Goal: Task Accomplishment & Management: Manage account settings

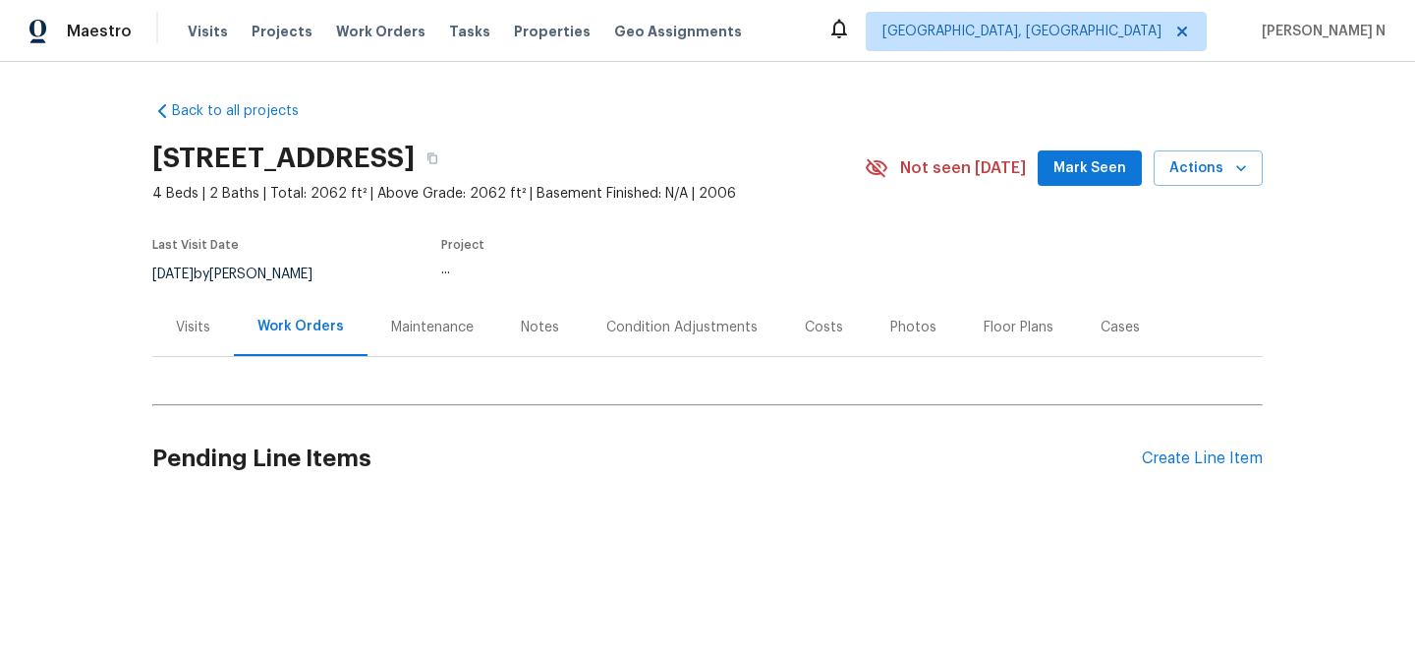
click at [394, 326] on div "Maintenance" at bounding box center [432, 327] width 83 height 20
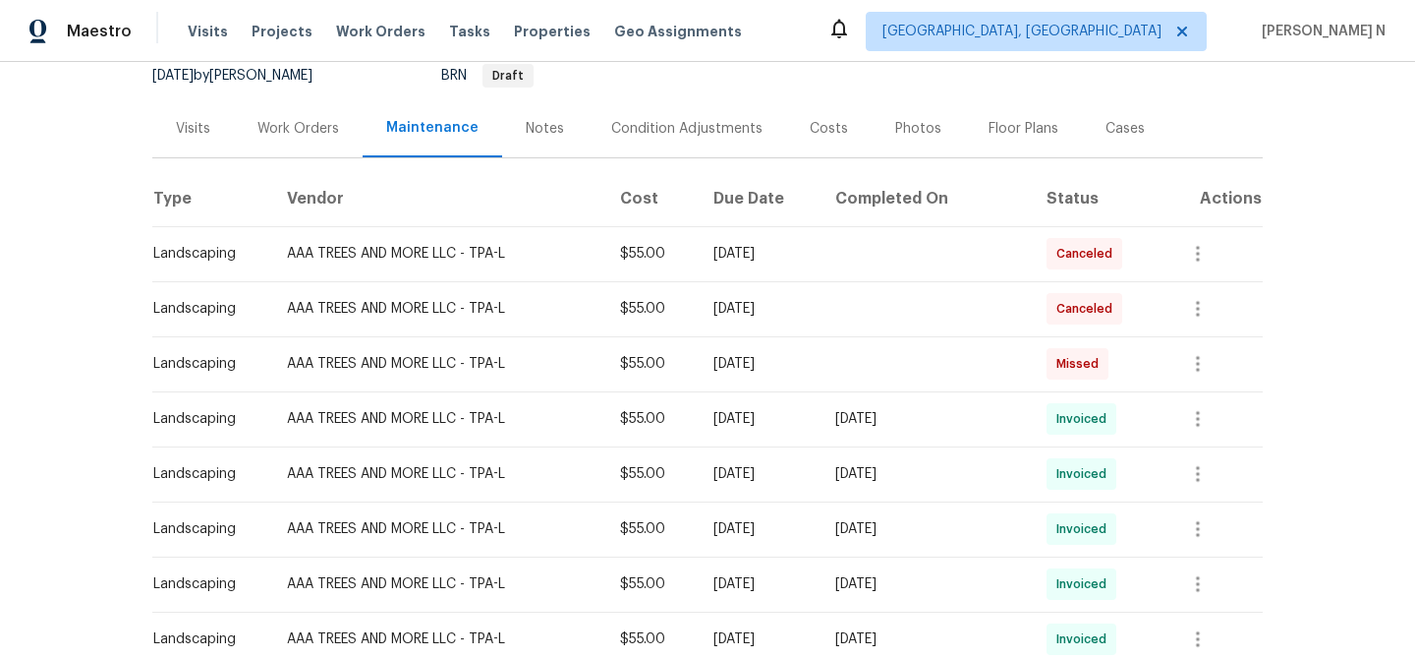
scroll to position [185, 0]
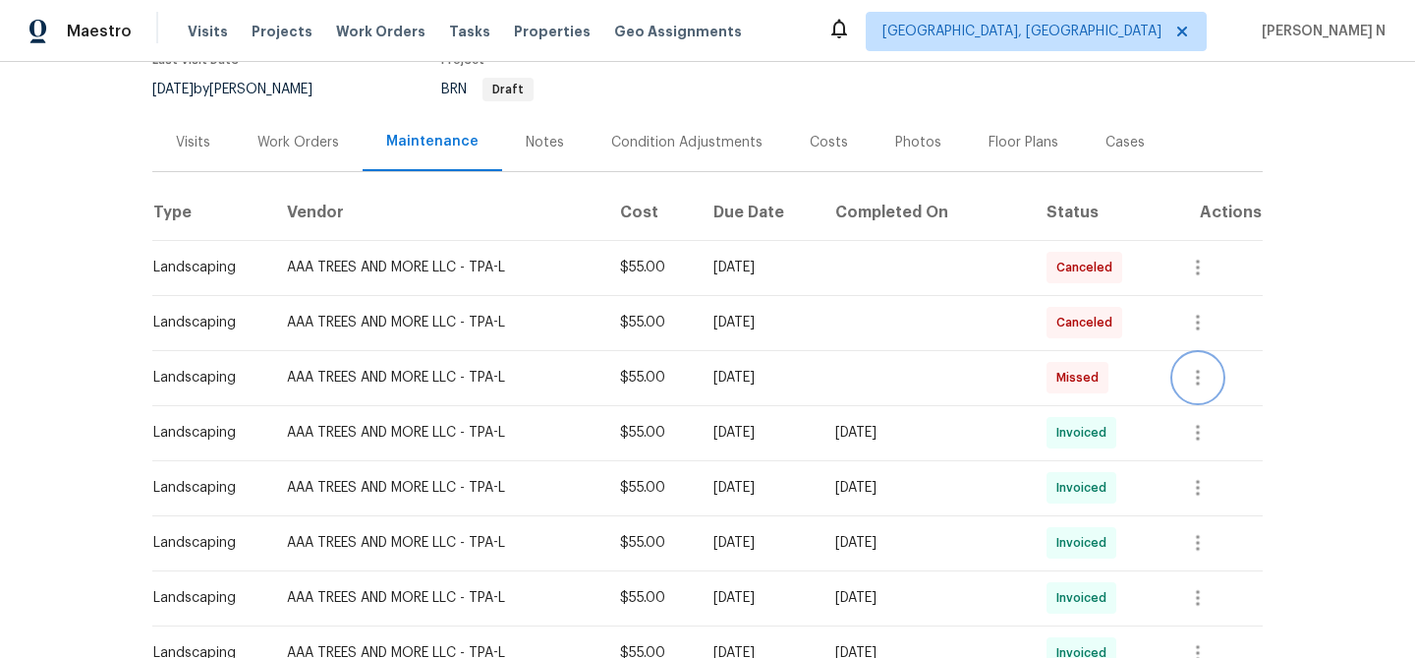
click at [1204, 368] on icon "button" at bounding box center [1198, 378] width 24 height 24
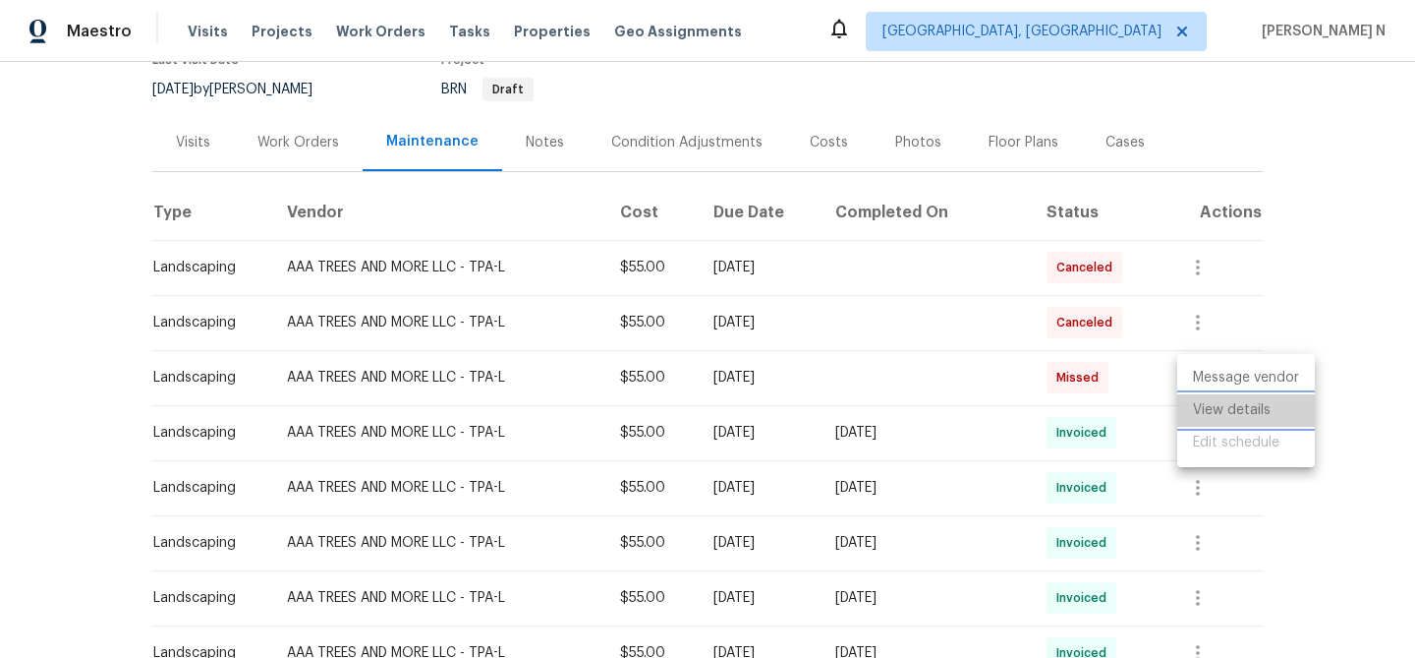
click at [1210, 399] on li "View details" at bounding box center [1246, 410] width 138 height 32
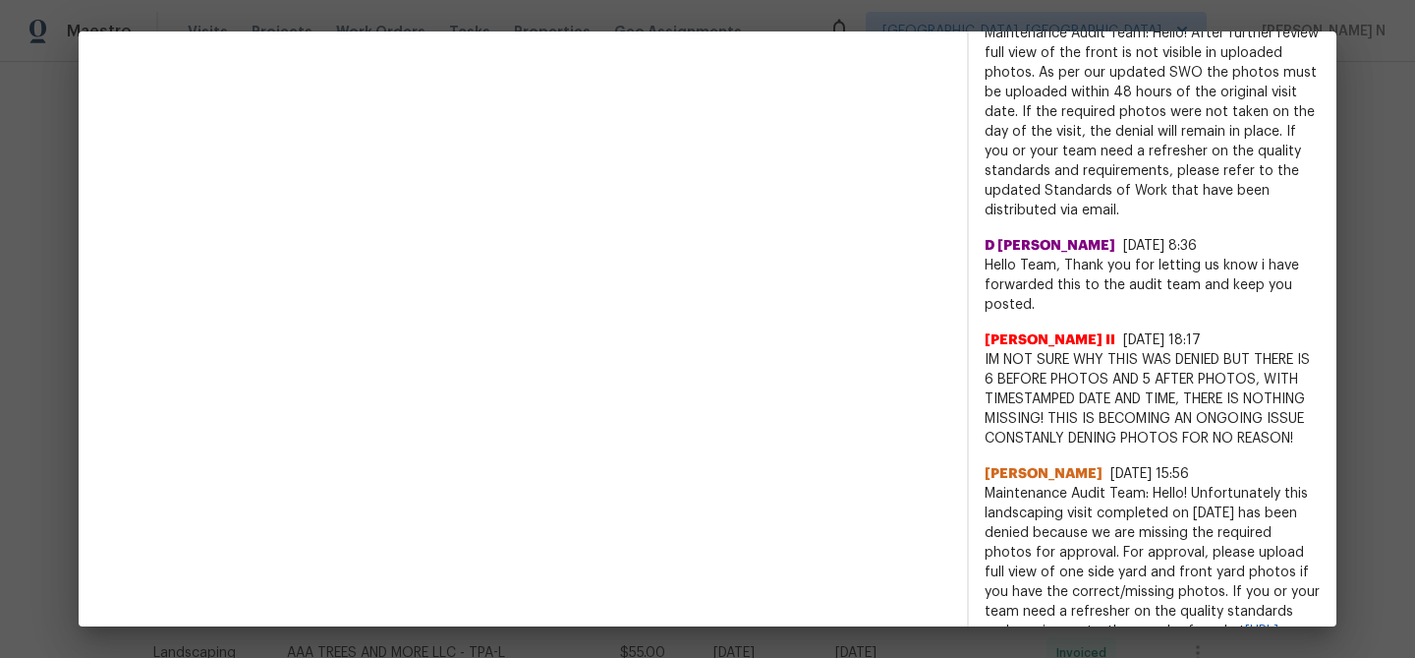
scroll to position [986, 0]
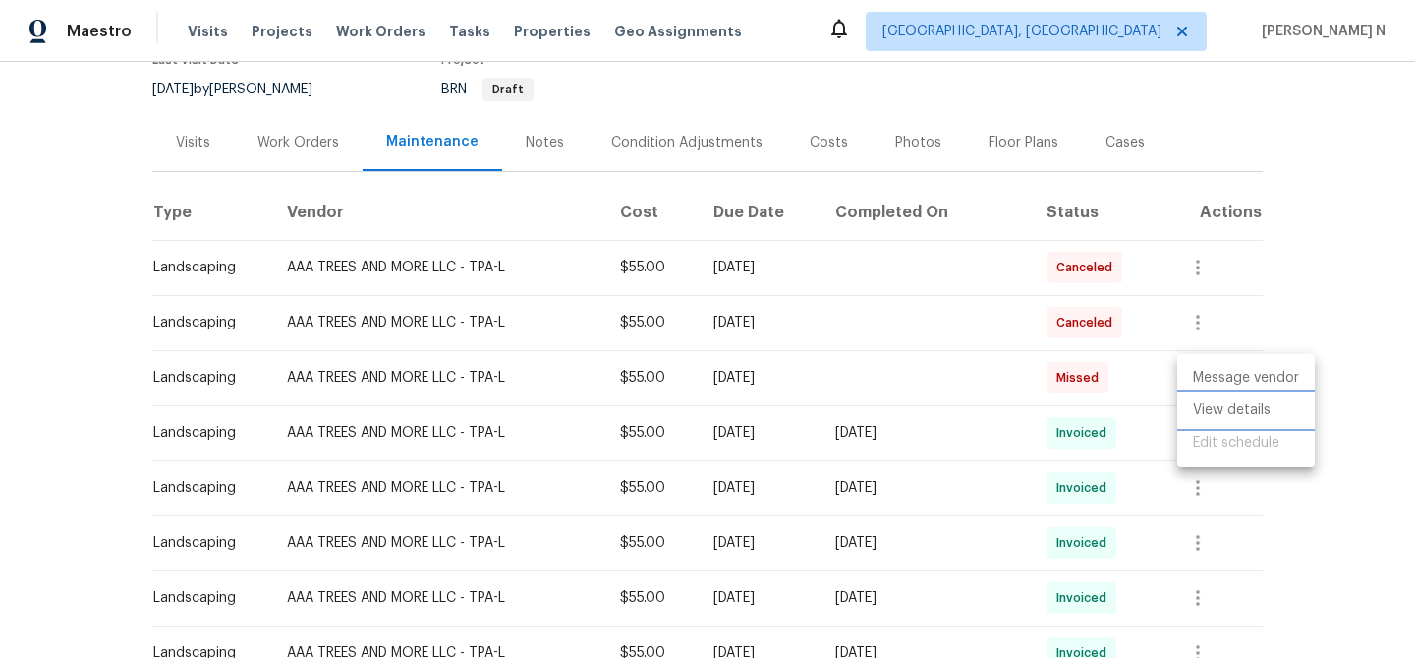
click at [1202, 412] on li "View details" at bounding box center [1246, 410] width 138 height 32
click at [1137, 450] on div at bounding box center [707, 329] width 1415 height 658
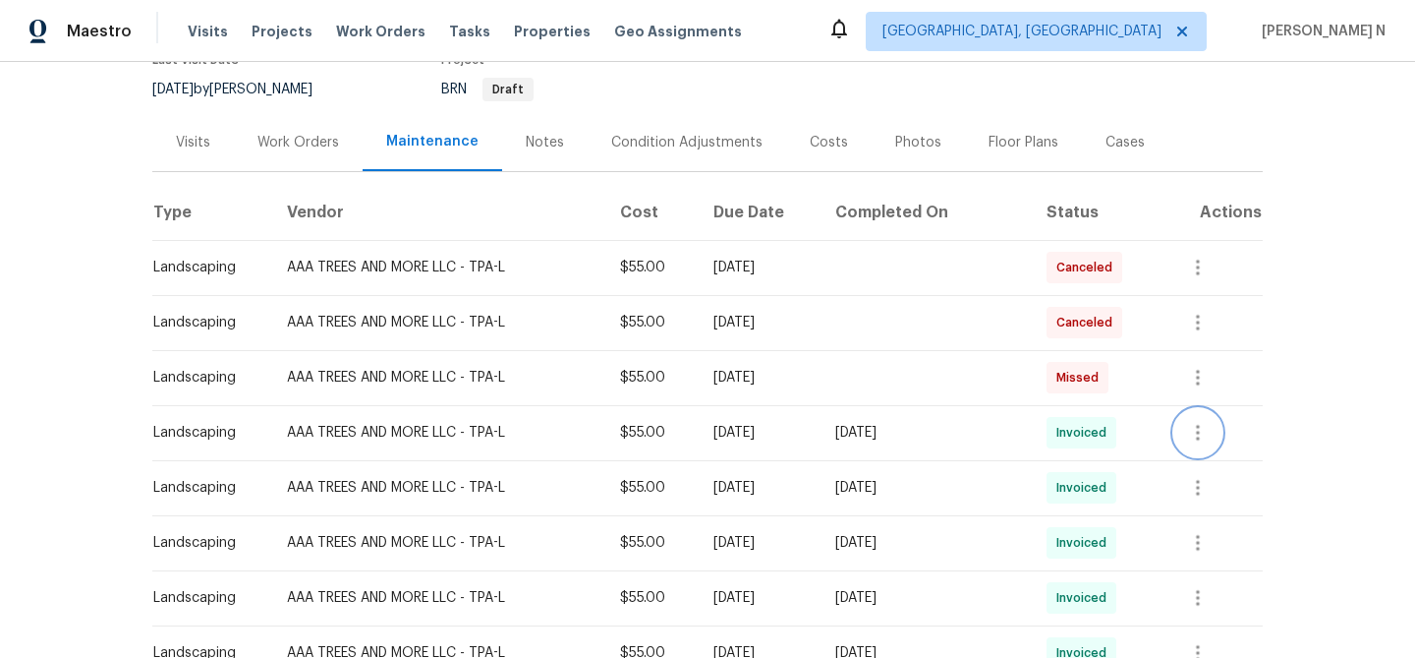
click at [1207, 431] on icon "button" at bounding box center [1198, 433] width 24 height 24
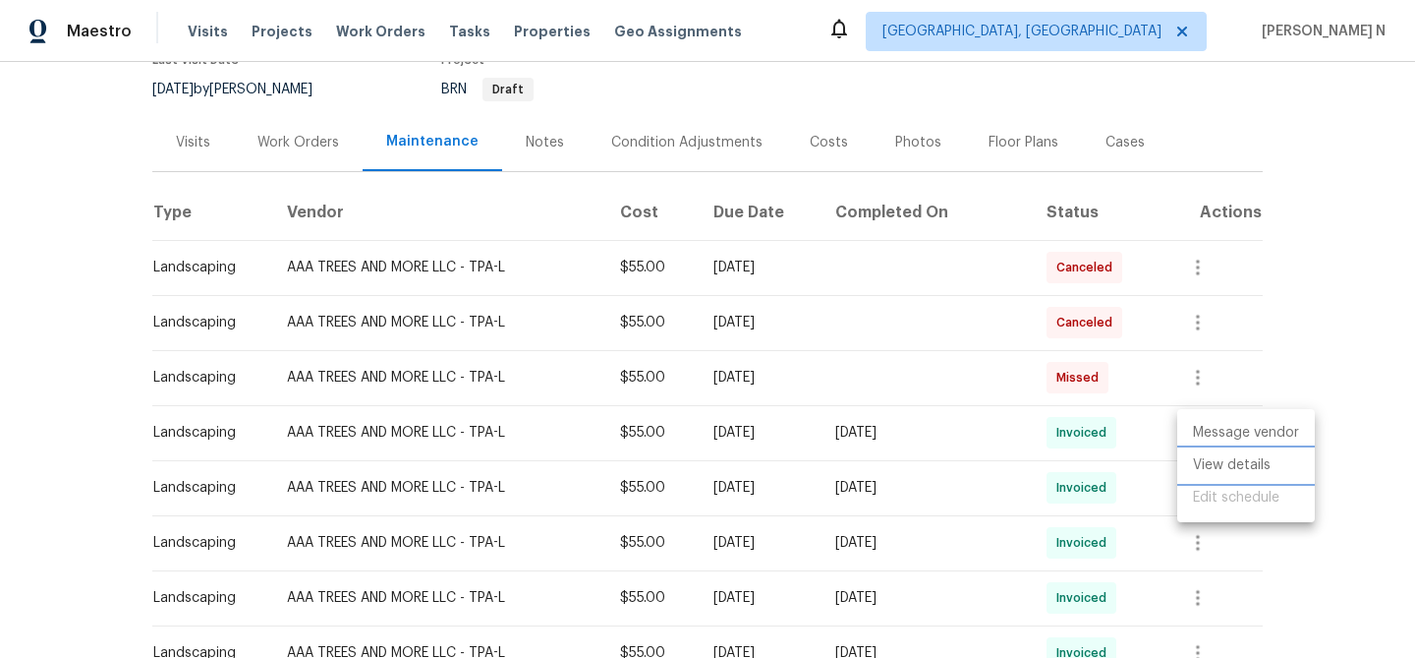
click at [1210, 449] on li "View details" at bounding box center [1246, 465] width 138 height 32
click at [912, 437] on div at bounding box center [707, 329] width 1415 height 658
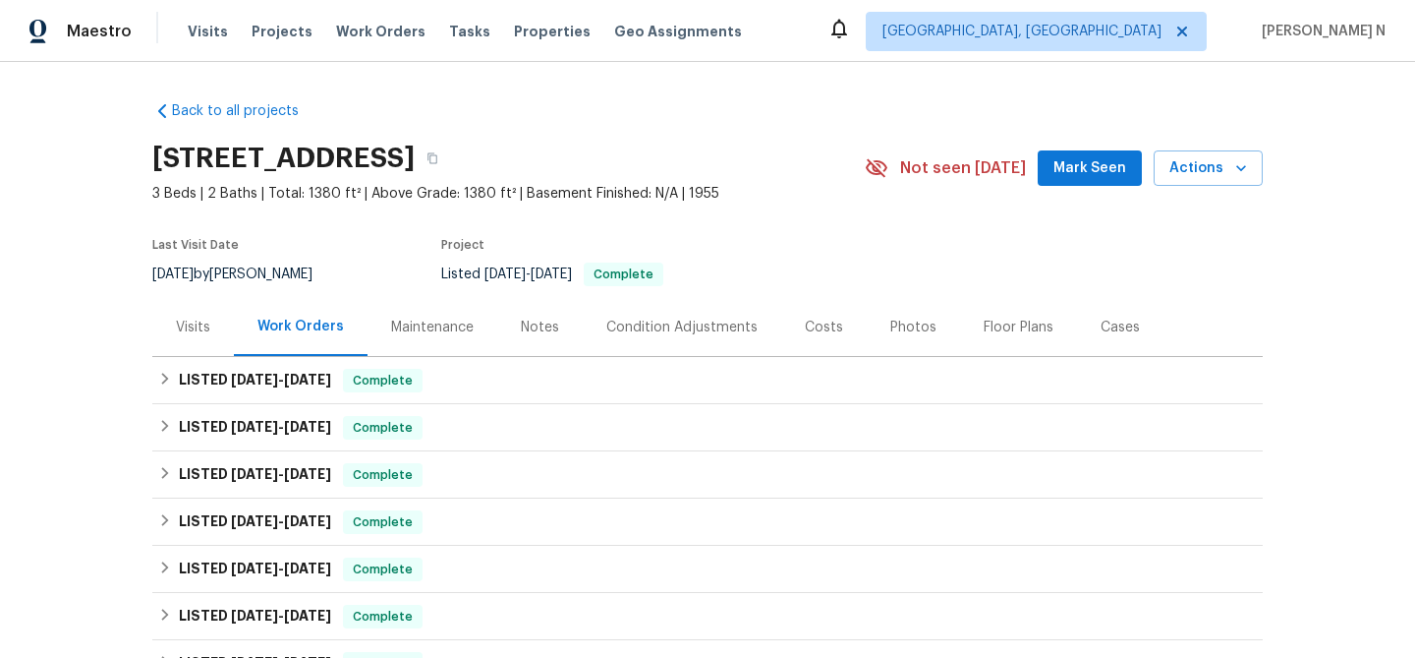
click at [448, 328] on div "Maintenance" at bounding box center [432, 327] width 83 height 20
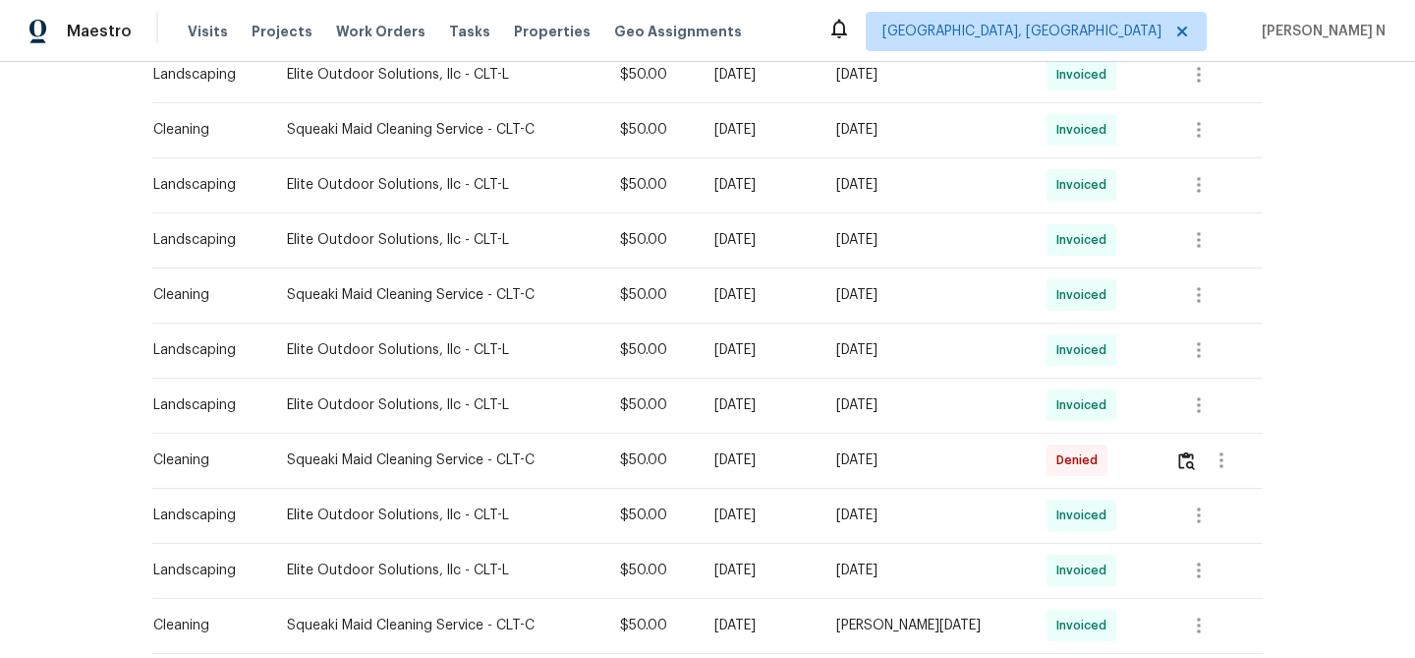
scroll to position [1202, 0]
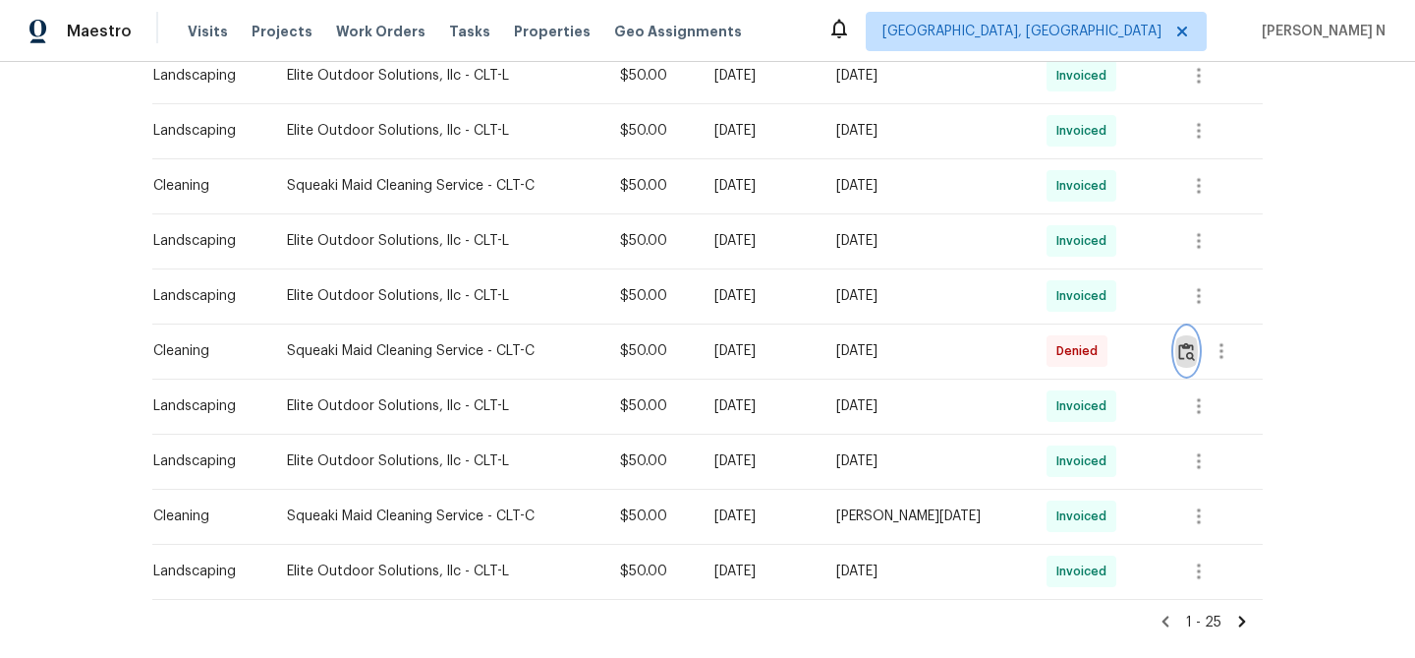
click at [1183, 363] on button "button" at bounding box center [1186, 350] width 23 height 47
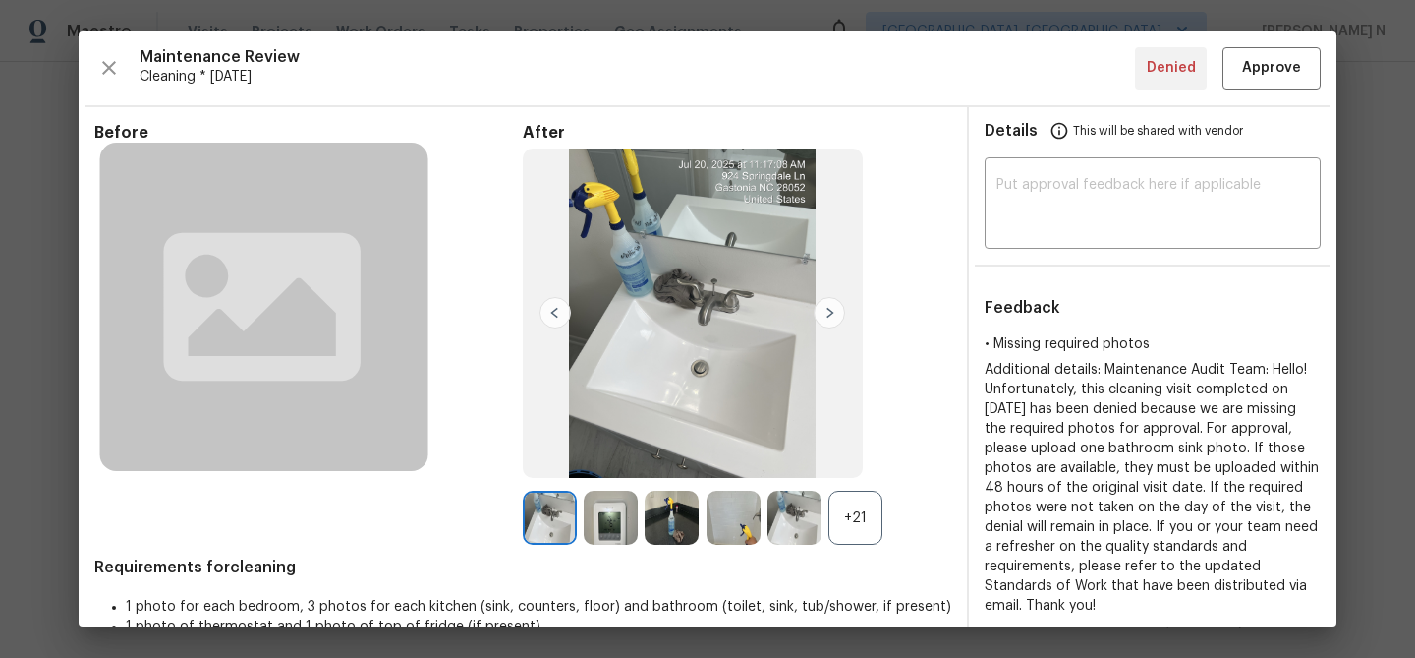
click at [864, 525] on div "+21" at bounding box center [856, 517] width 54 height 54
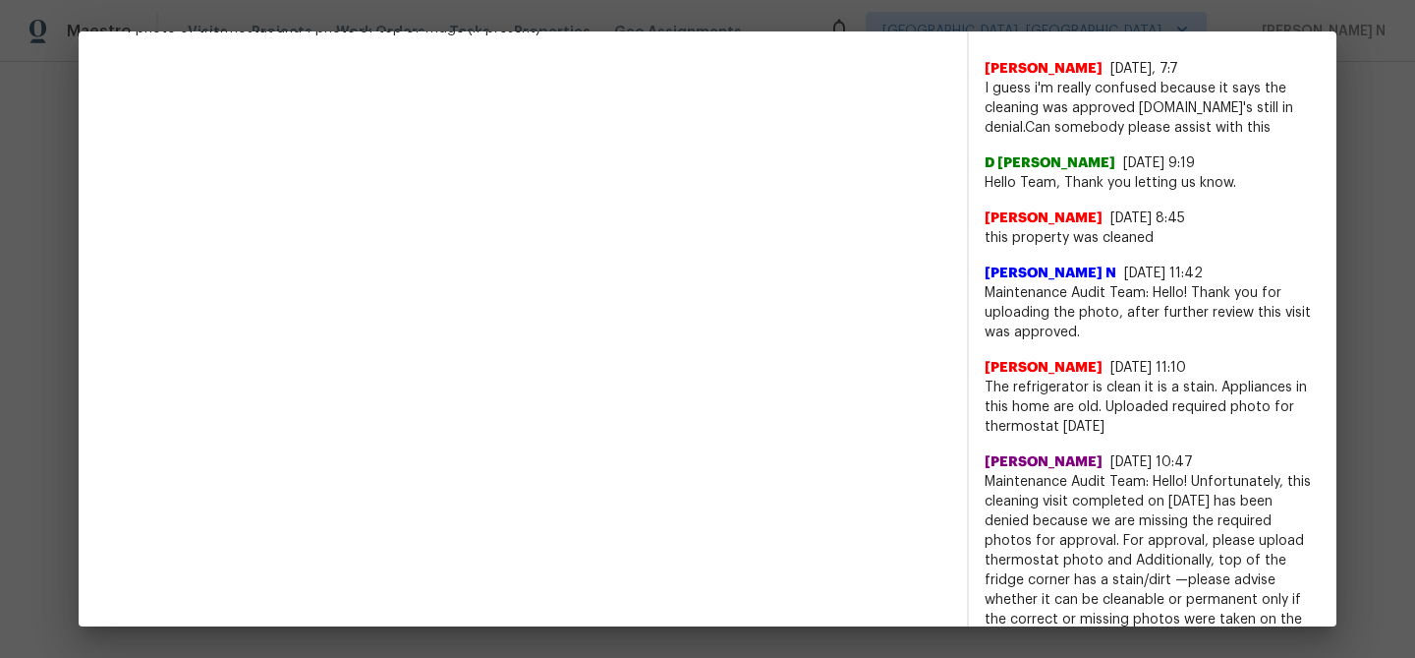
scroll to position [765, 0]
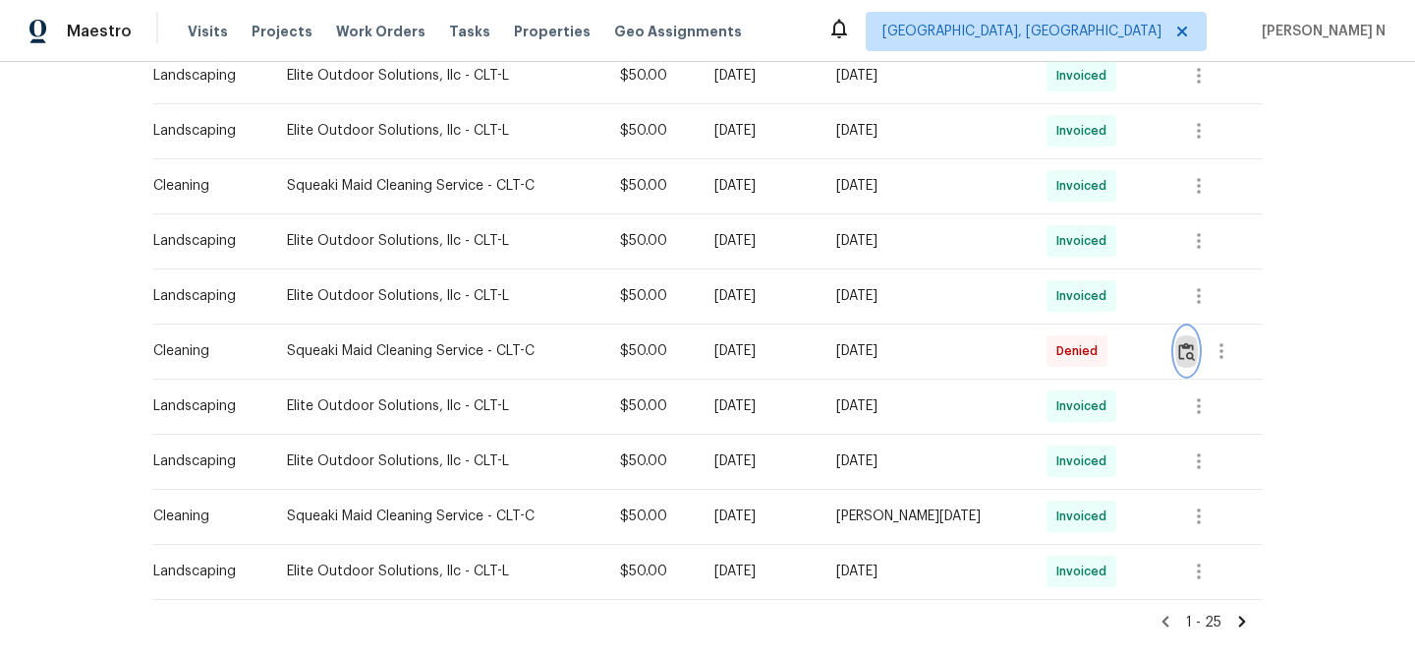
click at [1190, 352] on img "button" at bounding box center [1186, 351] width 17 height 19
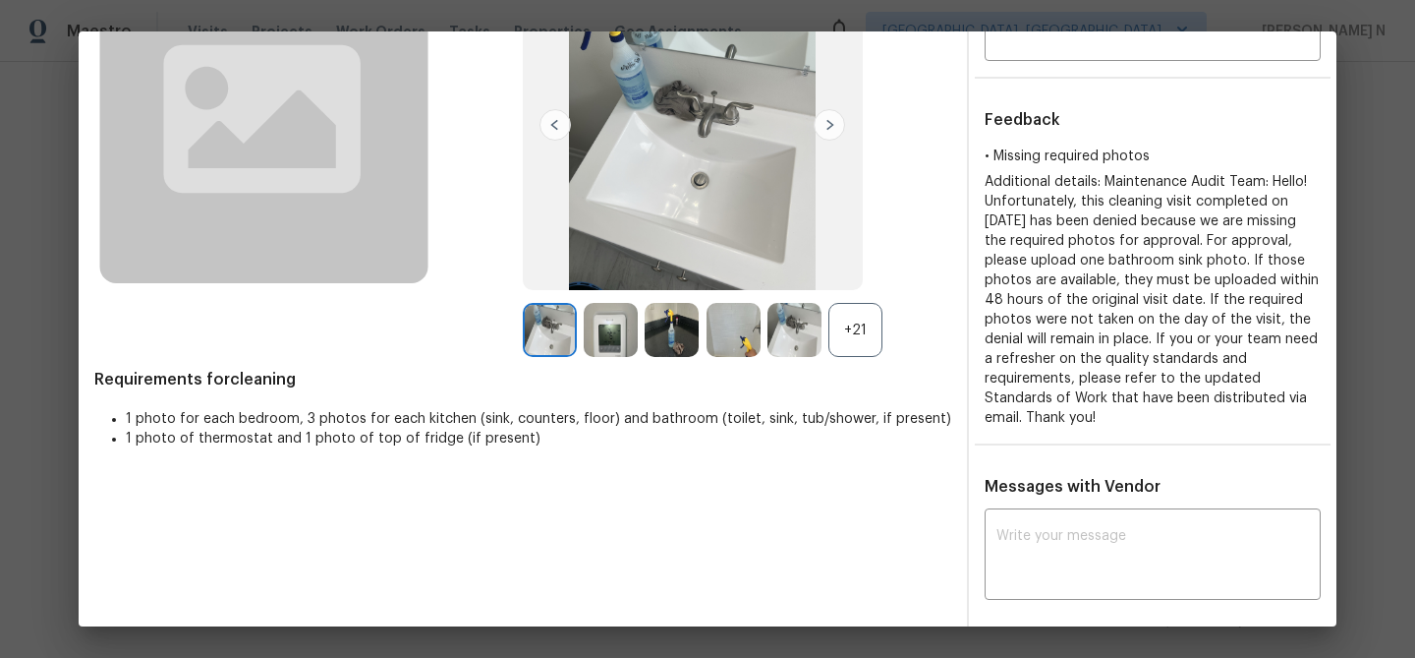
scroll to position [0, 0]
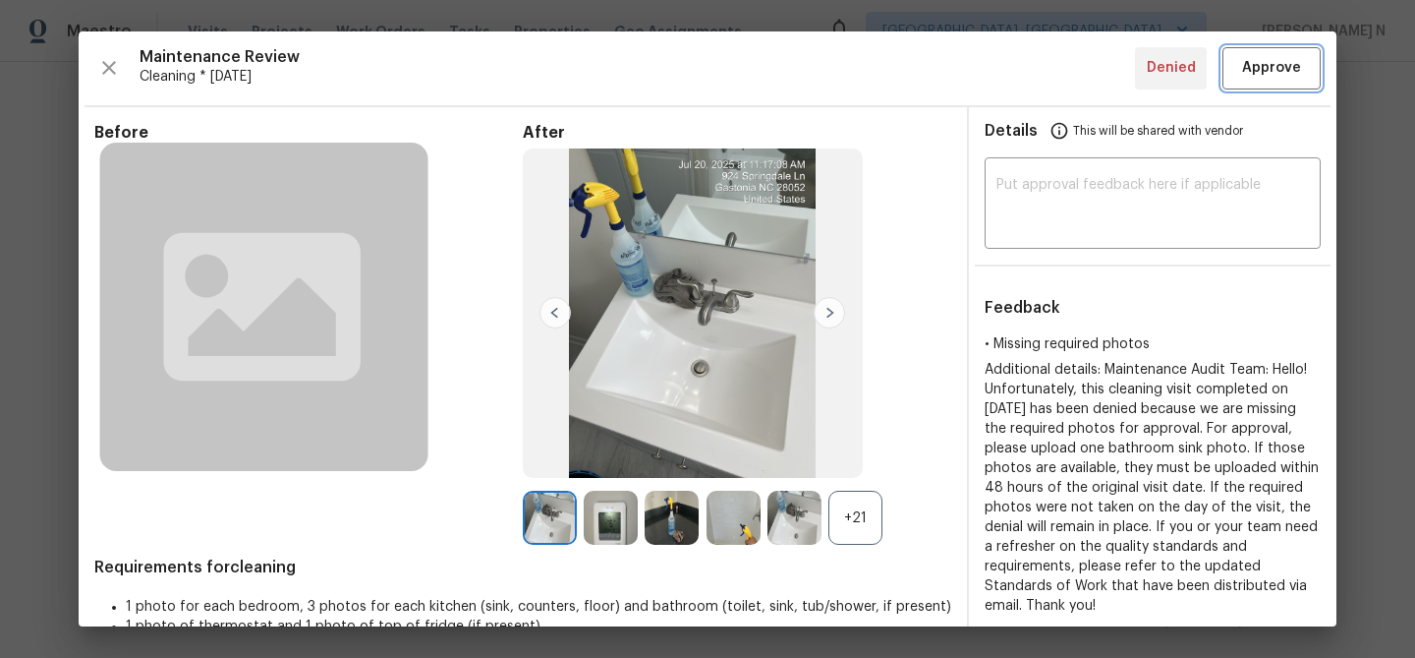
click at [1272, 61] on span "Approve" at bounding box center [1271, 68] width 59 height 25
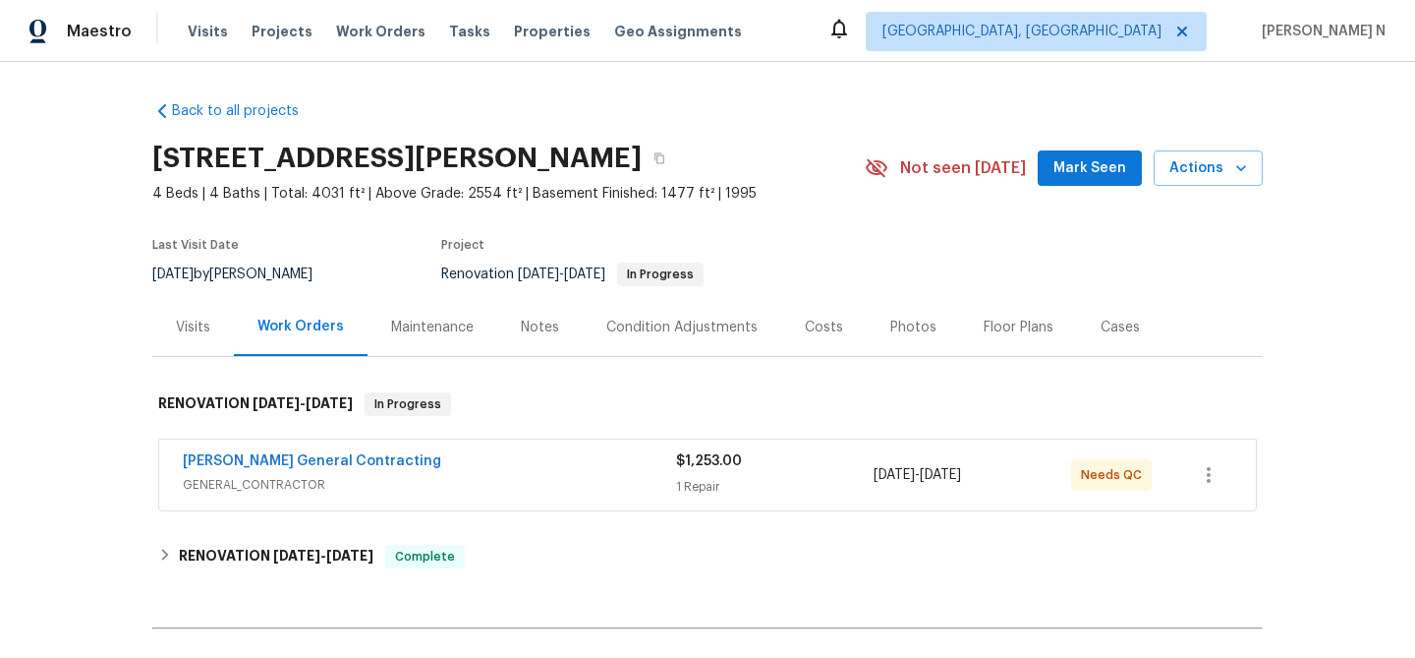
click at [428, 334] on div "Maintenance" at bounding box center [432, 327] width 83 height 20
